Goal: Task Accomplishment & Management: Complete application form

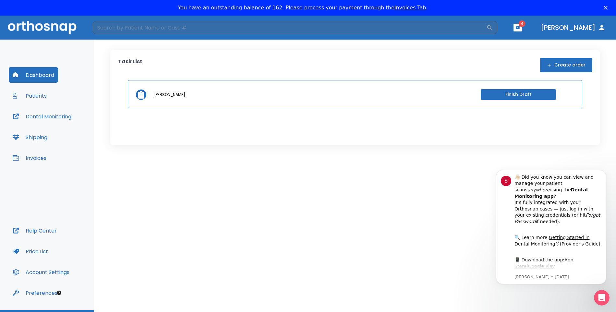
click at [17, 96] on icon "button" at bounding box center [16, 95] width 6 height 6
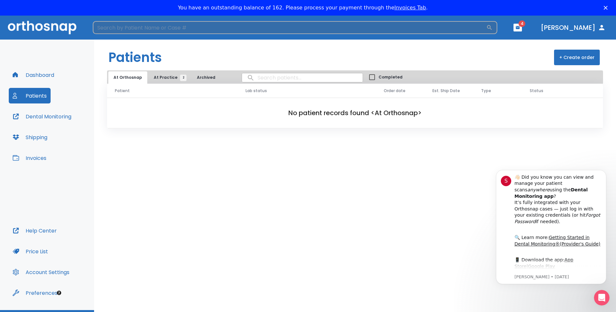
click at [205, 34] on input "search" at bounding box center [290, 27] width 394 height 13
click at [492, 27] on icon "button" at bounding box center [489, 27] width 5 height 5
click at [493, 28] on icon "button" at bounding box center [489, 27] width 6 height 6
click at [194, 28] on input "[PERSON_NAME]" at bounding box center [290, 27] width 394 height 13
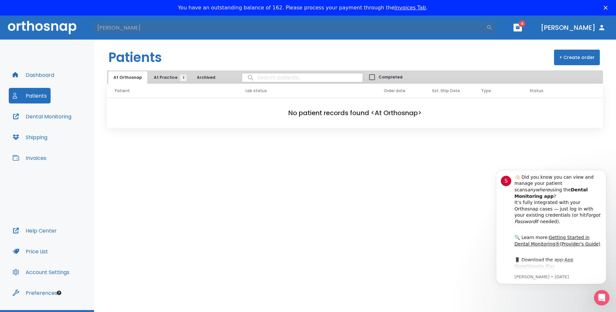
type input "[PERSON_NAME]"
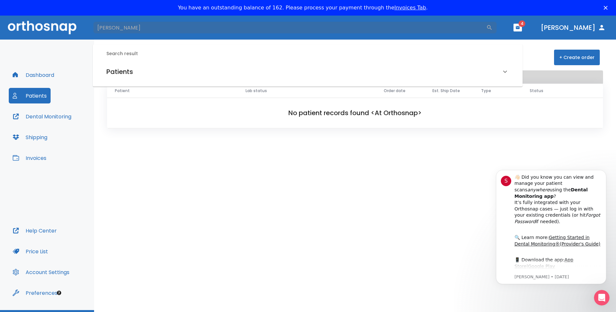
click at [264, 93] on span "Lab status" at bounding box center [256, 91] width 21 height 6
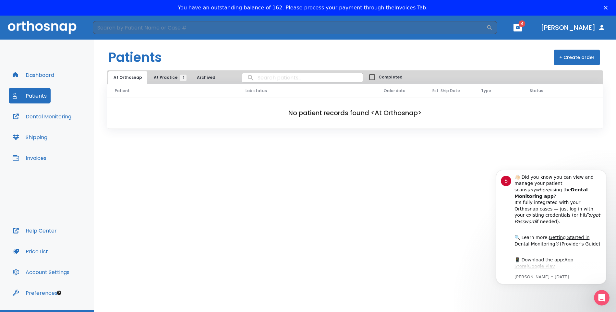
click at [246, 78] on input "search" at bounding box center [302, 77] width 121 height 13
type input "[PERSON_NAME]"
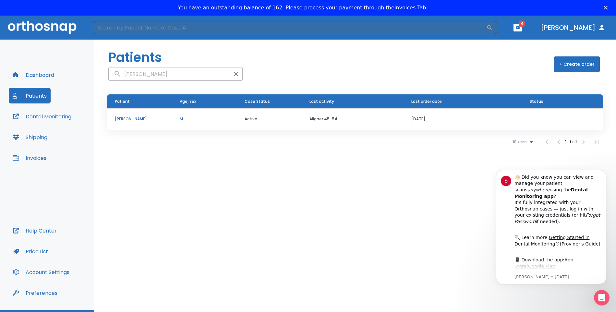
click at [130, 122] on p "[PERSON_NAME]" at bounding box center [139, 119] width 49 height 6
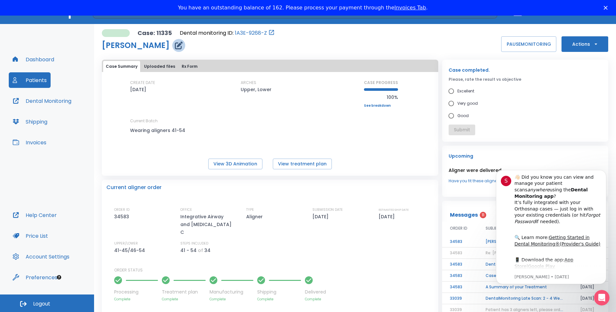
click at [173, 47] on button "button" at bounding box center [178, 45] width 13 height 13
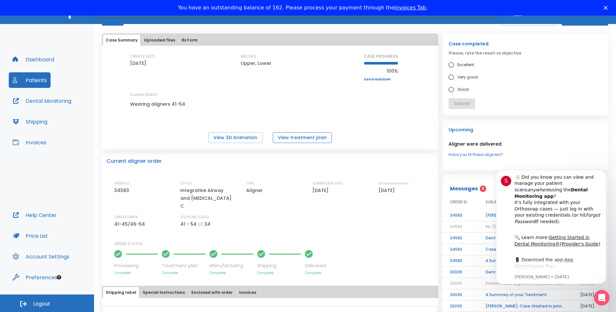
scroll to position [97, 0]
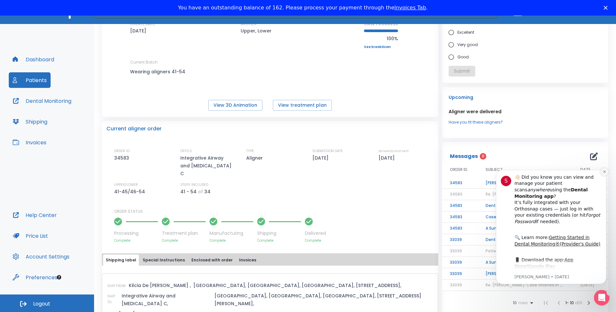
click at [606, 172] on icon "Dismiss notification" at bounding box center [605, 172] width 4 height 4
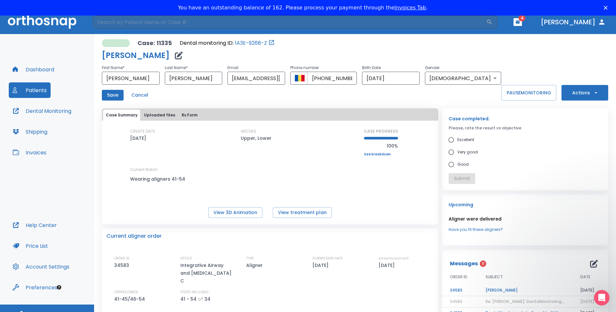
scroll to position [0, 0]
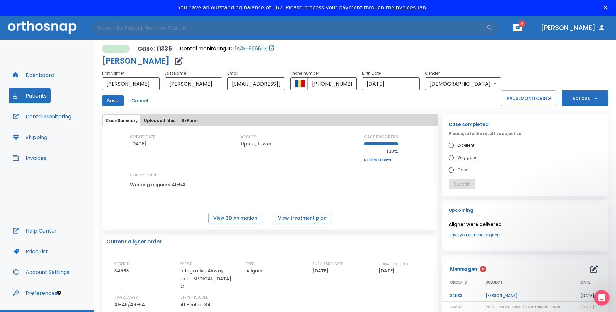
click at [598, 98] on button "Actions" at bounding box center [585, 99] width 47 height 16
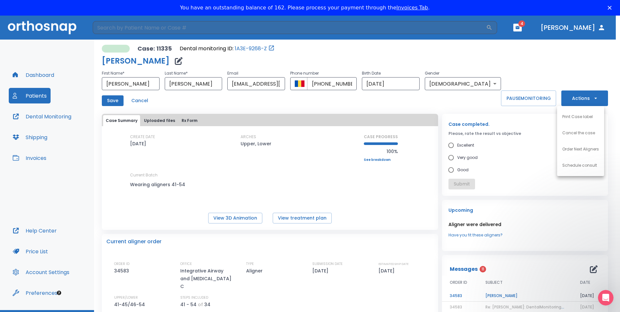
click at [451, 113] on div at bounding box center [310, 156] width 620 height 312
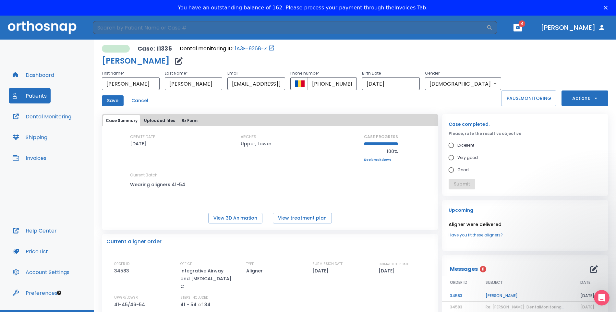
click at [460, 145] on span "Excellent" at bounding box center [465, 145] width 17 height 8
click at [457, 145] on input "Excellent" at bounding box center [451, 145] width 12 height 12
radio input "true"
click at [463, 185] on button "Submit" at bounding box center [462, 184] width 27 height 11
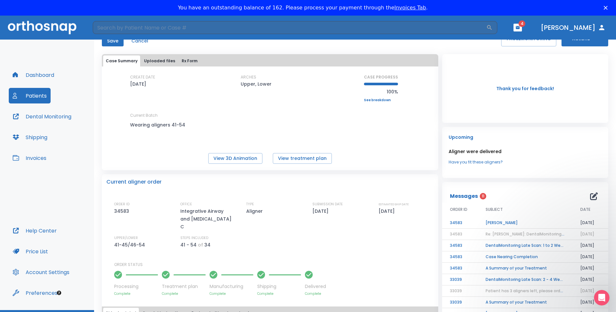
scroll to position [65, 0]
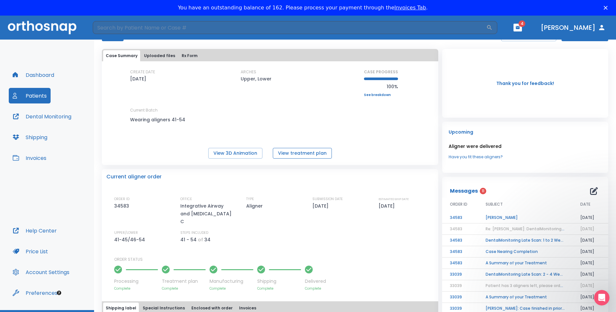
click at [303, 154] on button "View treatment plan" at bounding box center [302, 153] width 59 height 11
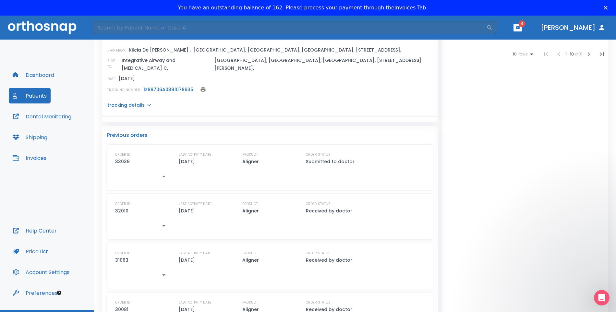
scroll to position [357, 0]
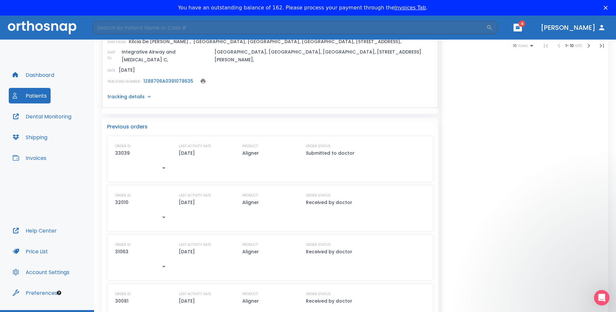
click at [38, 157] on button "Invoices" at bounding box center [30, 158] width 42 height 16
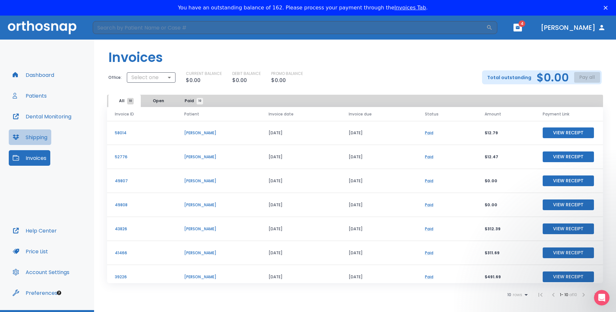
click at [43, 140] on button "Shipping" at bounding box center [30, 137] width 42 height 16
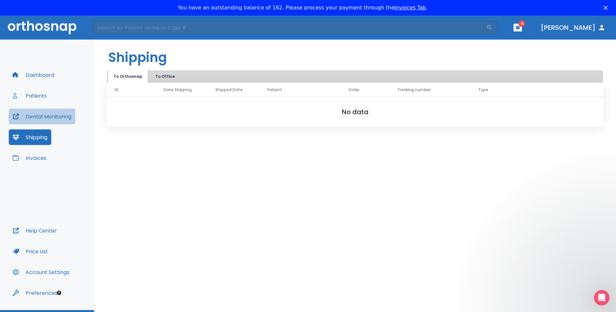
click at [44, 120] on button "Dental Monitoring" at bounding box center [42, 117] width 67 height 16
click at [32, 97] on button "Patients" at bounding box center [30, 96] width 42 height 16
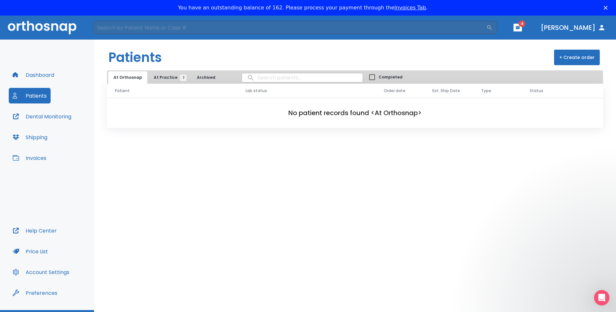
click at [577, 58] on button "+ Create order" at bounding box center [577, 58] width 46 height 16
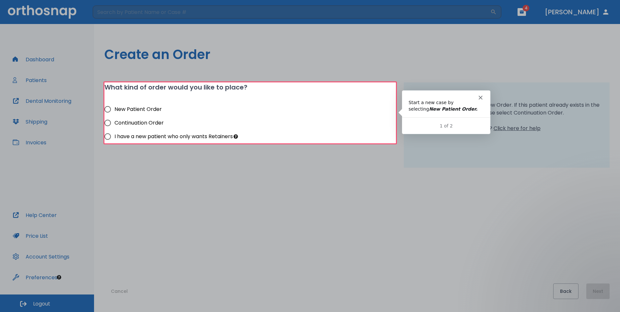
click at [144, 123] on span "Continuation Order" at bounding box center [139, 123] width 49 height 8
click at [115, 123] on input "Continuation Order" at bounding box center [108, 123] width 14 height 14
radio input "true"
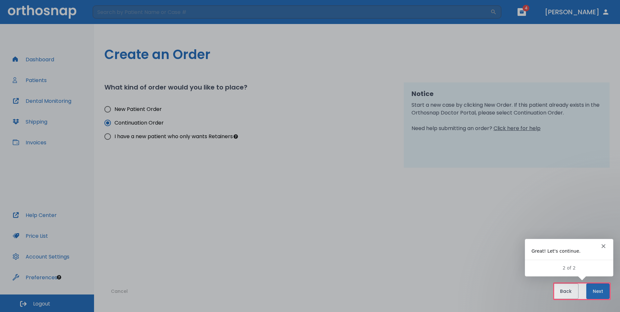
click at [599, 290] on button "Next" at bounding box center [598, 292] width 23 height 16
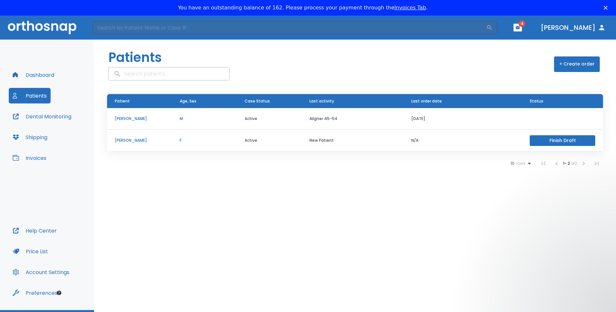
click at [212, 126] on td "M" at bounding box center [204, 119] width 65 height 22
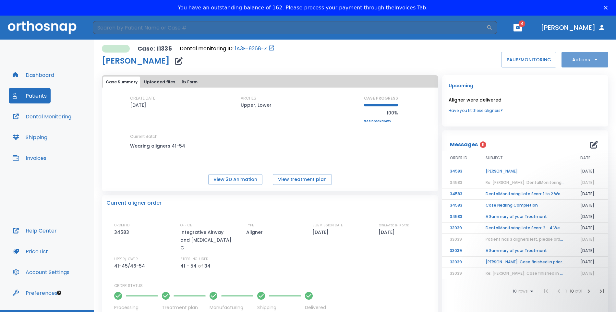
click at [593, 62] on icon "button" at bounding box center [596, 59] width 6 height 6
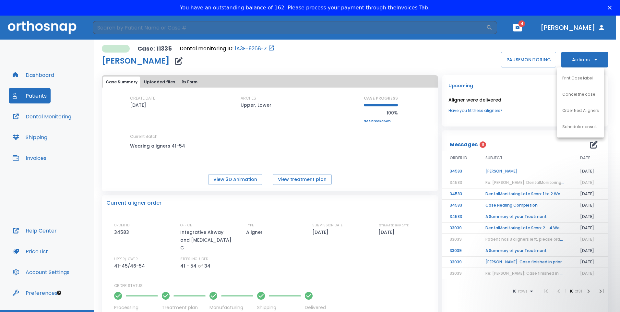
click at [551, 123] on div at bounding box center [310, 156] width 620 height 312
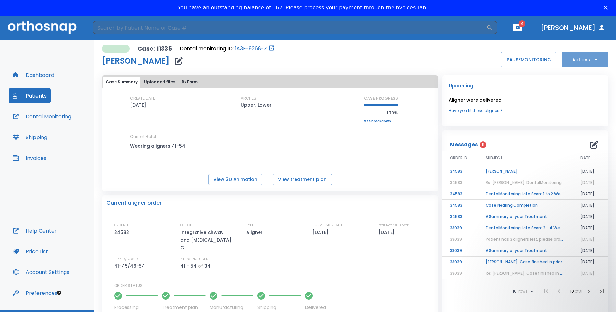
click at [576, 60] on button "Actions" at bounding box center [585, 60] width 47 height 16
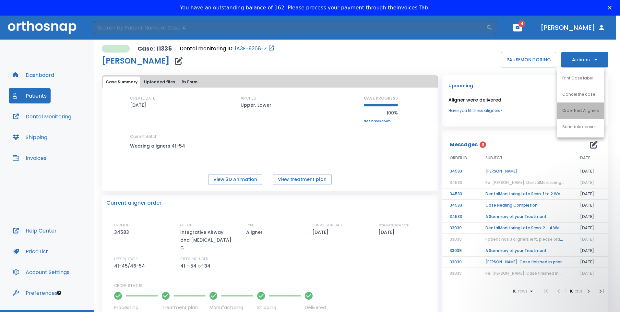
click at [591, 110] on p "Order Next Aligners" at bounding box center [581, 111] width 37 height 6
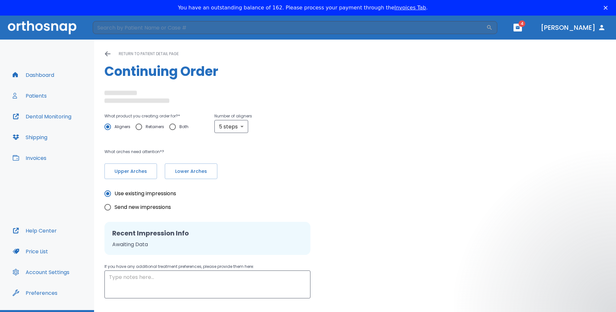
radio input "false"
radio input "true"
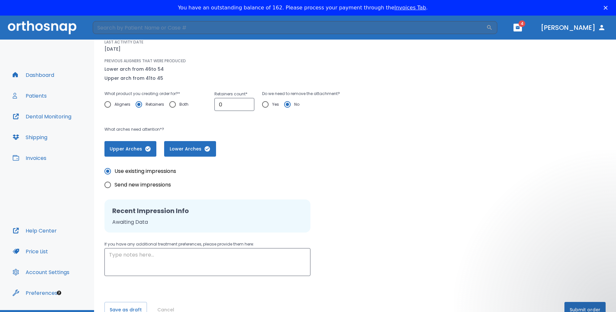
scroll to position [67, 0]
click at [149, 185] on span "Send new impressions" at bounding box center [143, 185] width 56 height 8
click at [115, 185] on input "Send new impressions" at bounding box center [108, 185] width 14 height 14
radio input "true"
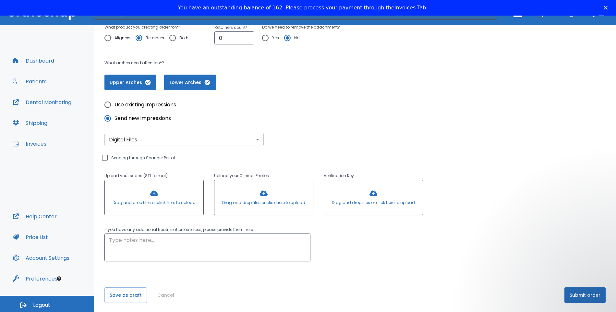
scroll to position [16, 0]
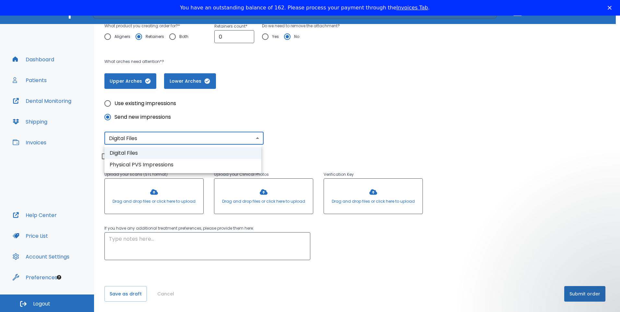
click at [208, 140] on body "​ 4 [PERSON_NAME] Dashboard Patients Dental Monitoring Shipping Invoices Help C…" at bounding box center [310, 156] width 620 height 312
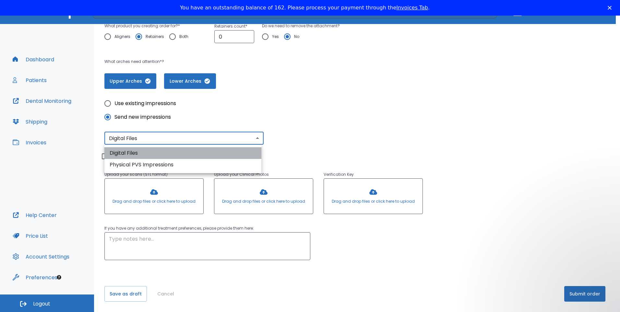
click at [199, 152] on li "Digital Files" at bounding box center [182, 153] width 157 height 12
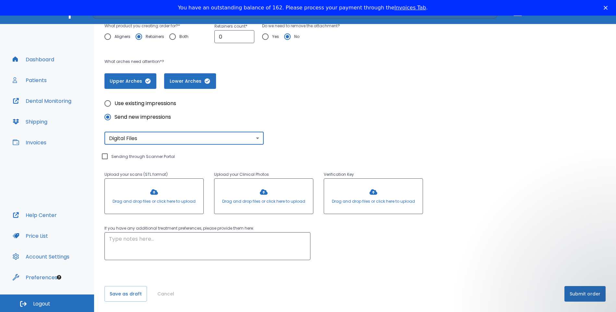
click at [152, 157] on div "Upload your scans (STL format) Drag and drop files or click here to upload Uplo…" at bounding box center [263, 181] width 319 height 72
click at [105, 157] on input "Sending through Scanner Portal" at bounding box center [105, 156] width 8 height 8
checkbox input "true"
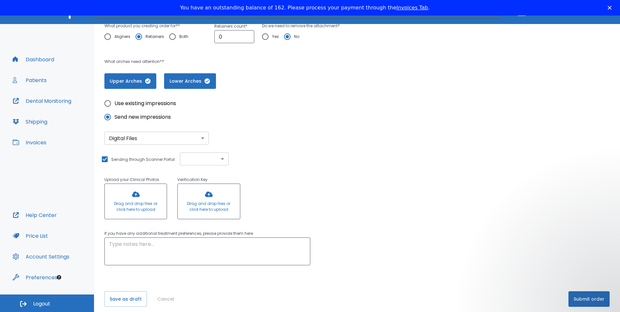
click at [208, 159] on body "​ 4 [PERSON_NAME] Dashboard Patients Dental Monitoring Shipping Invoices Help C…" at bounding box center [310, 156] width 620 height 312
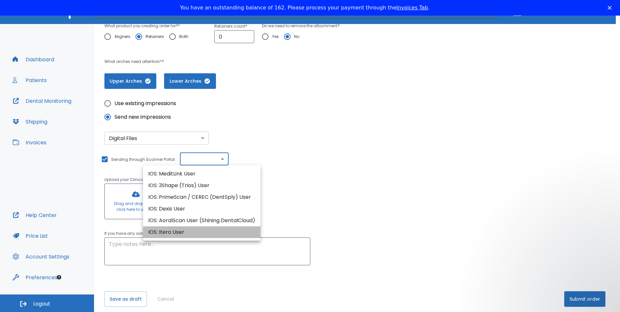
click at [178, 234] on li "IOS: Itero User" at bounding box center [201, 232] width 117 height 12
type input "IOS: Itero User"
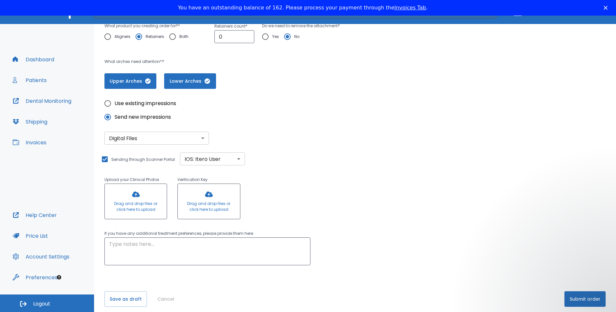
click at [163, 160] on div "Upload your Clinical Photos Drag and drop files or click here to upload Verific…" at bounding box center [208, 186] width 209 height 72
click at [104, 159] on input "Sending through Scanner Portal" at bounding box center [105, 159] width 8 height 8
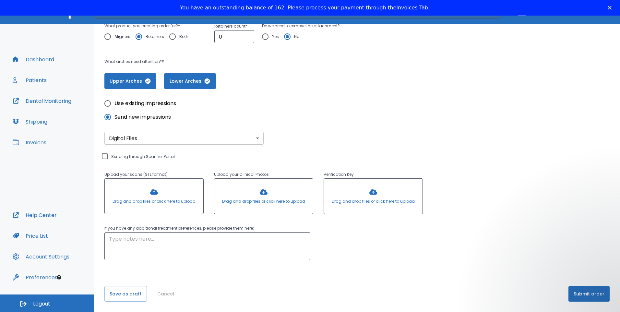
click at [160, 142] on body "​ 4 [PERSON_NAME] Dashboard Patients Dental Monitoring Shipping Invoices Help C…" at bounding box center [310, 156] width 620 height 312
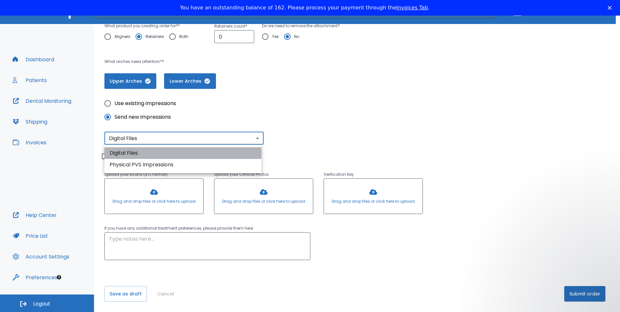
click at [157, 155] on li "Digital Files" at bounding box center [182, 153] width 157 height 12
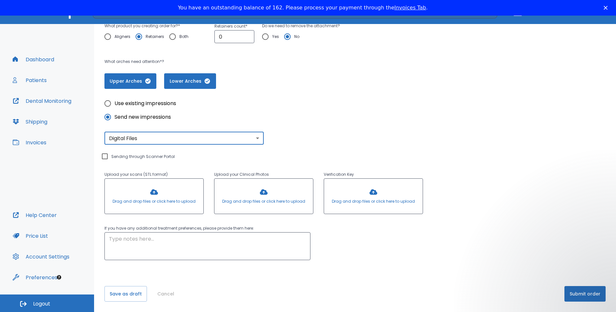
click at [105, 156] on input "Sending through Scanner Portal" at bounding box center [105, 156] width 8 height 8
checkbox input "true"
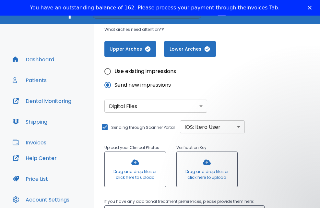
scroll to position [189, 0]
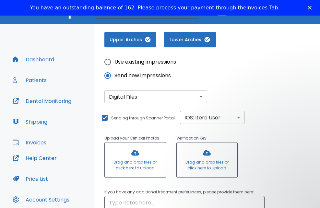
click at [16, 113] on div "Dashboard Patients Dental Monitoring Shipping Invoices" at bounding box center [47, 101] width 77 height 99
click at [77, 157] on div "Help Center Price List Account Settings Preferences" at bounding box center [47, 189] width 77 height 78
click at [125, 164] on div at bounding box center [135, 159] width 61 height 35
click at [133, 164] on div at bounding box center [135, 159] width 61 height 35
click at [188, 193] on div "Dashboard Patients Dental Monitoring Shipping Invoices Help Center Price List A…" at bounding box center [160, 116] width 320 height 184
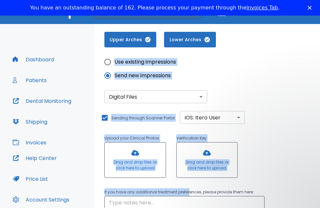
click at [130, 164] on div at bounding box center [135, 159] width 61 height 35
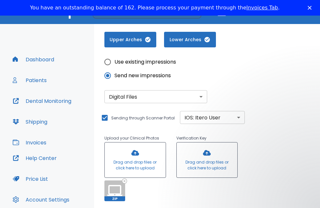
click at [247, 64] on div "Use existing impressions Send new impressions" at bounding box center [206, 68] width 205 height 27
click at [113, 192] on icon at bounding box center [115, 191] width 16 height 16
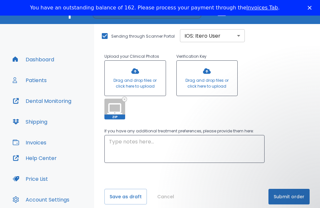
scroll to position [277, 0]
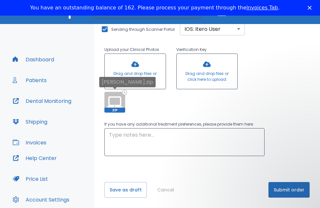
click at [114, 102] on icon at bounding box center [115, 102] width 16 height 16
click at [123, 109] on span "ZIP" at bounding box center [114, 110] width 21 height 5
click at [256, 106] on div "Upload your Clinical Photos Drag and drop files or click here to upload ZIP Ver…" at bounding box center [202, 73] width 216 height 77
click at [201, 72] on div at bounding box center [207, 71] width 61 height 35
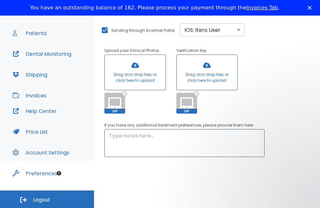
scroll to position [212, 0]
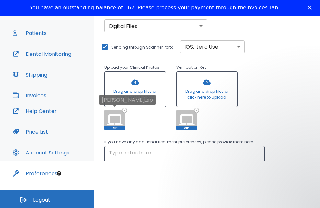
click at [123, 110] on icon at bounding box center [124, 110] width 4 height 4
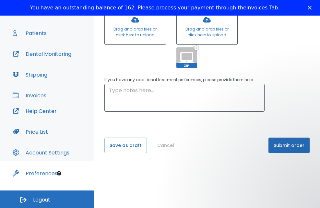
scroll to position [277, 0]
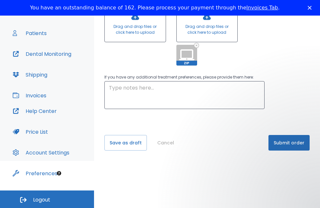
click at [284, 141] on button "Submit order" at bounding box center [289, 143] width 41 height 16
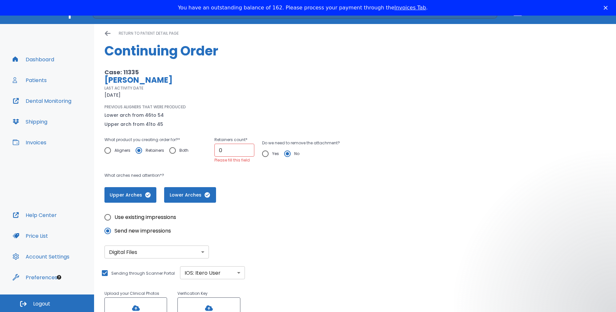
scroll to position [0, 0]
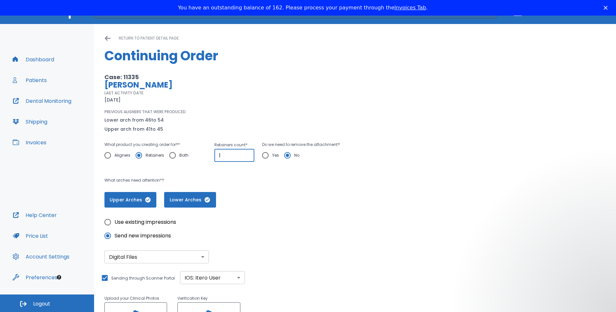
type input "1"
click at [247, 152] on input "1" at bounding box center [234, 155] width 40 height 13
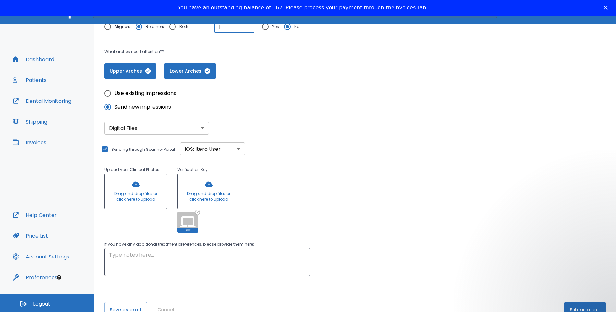
scroll to position [145, 0]
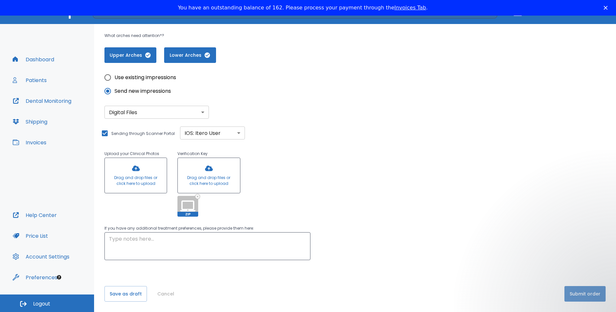
click at [595, 297] on button "Submit order" at bounding box center [584, 294] width 41 height 16
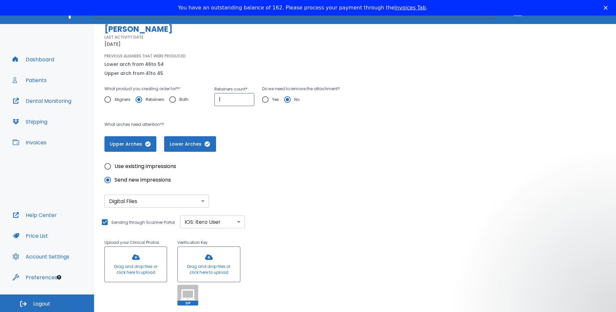
scroll to position [47, 0]
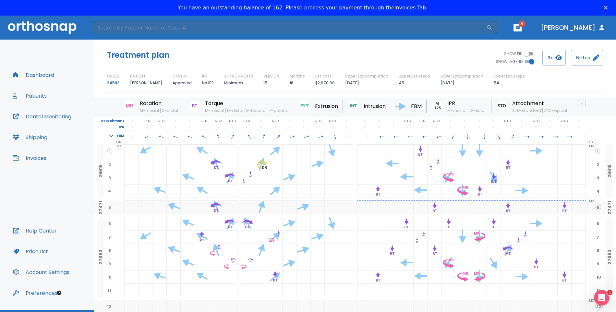
scroll to position [65, 0]
